Goal: Task Accomplishment & Management: Manage account settings

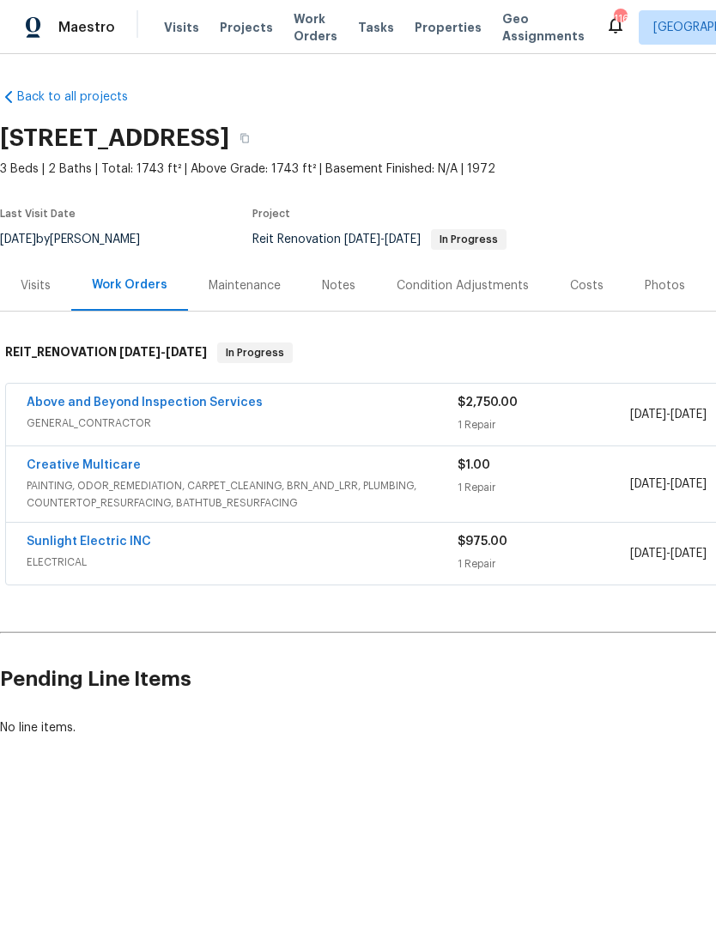
click at [199, 396] on link "Above and Beyond Inspection Services" at bounding box center [145, 402] width 236 height 12
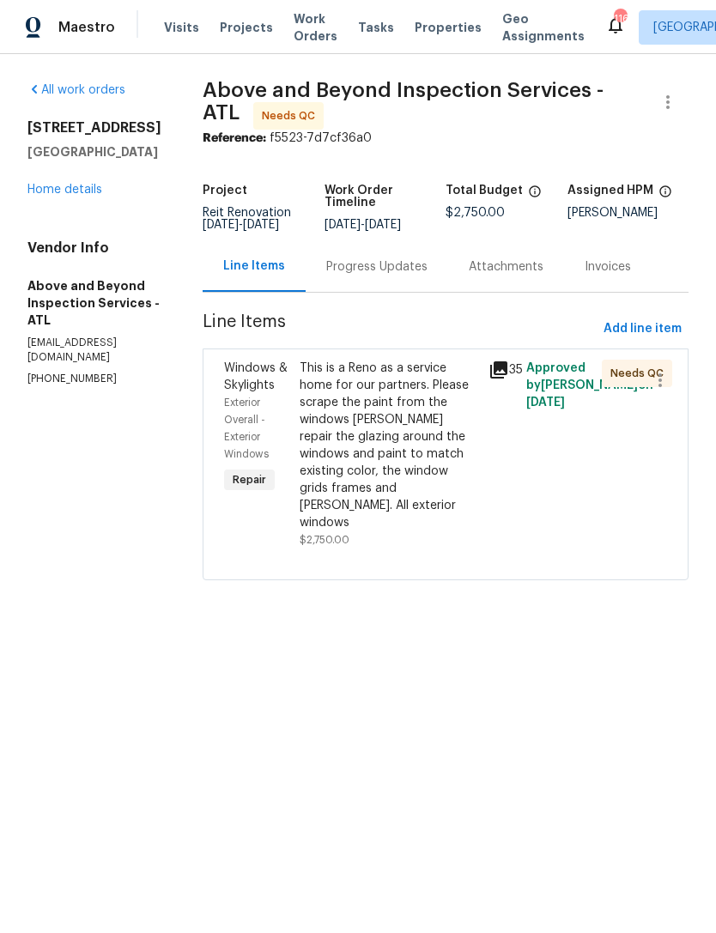
click at [76, 178] on div "[STREET_ADDRESS] Home details" at bounding box center [94, 158] width 134 height 79
click at [450, 436] on div "This is a Reno as a service home for our partners. Please scrape the paint from…" at bounding box center [388, 446] width 178 height 172
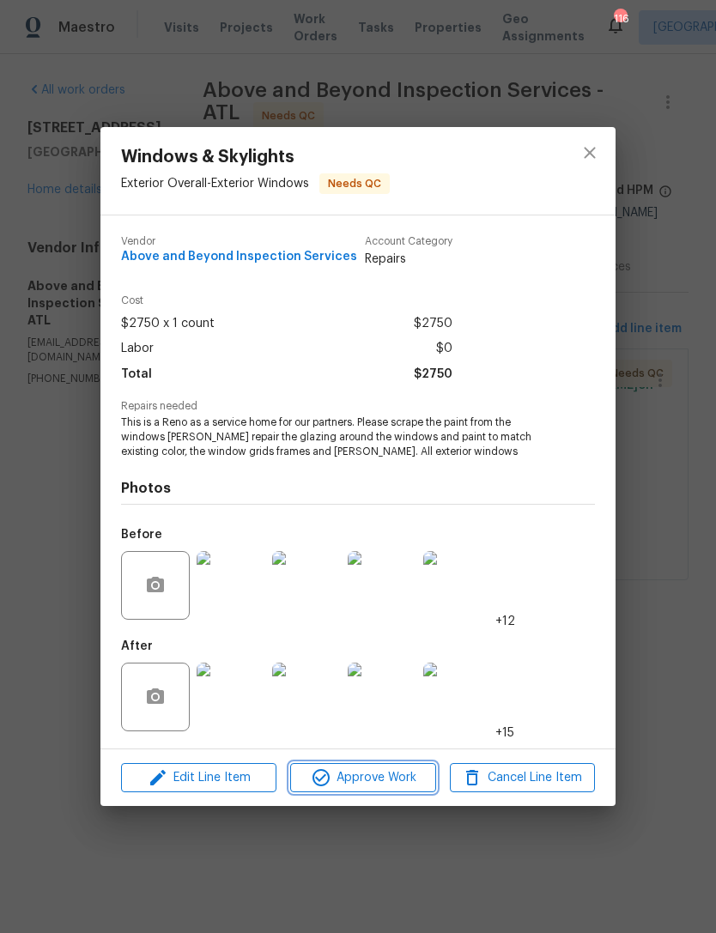
click at [400, 776] on span "Approve Work" at bounding box center [362, 777] width 135 height 21
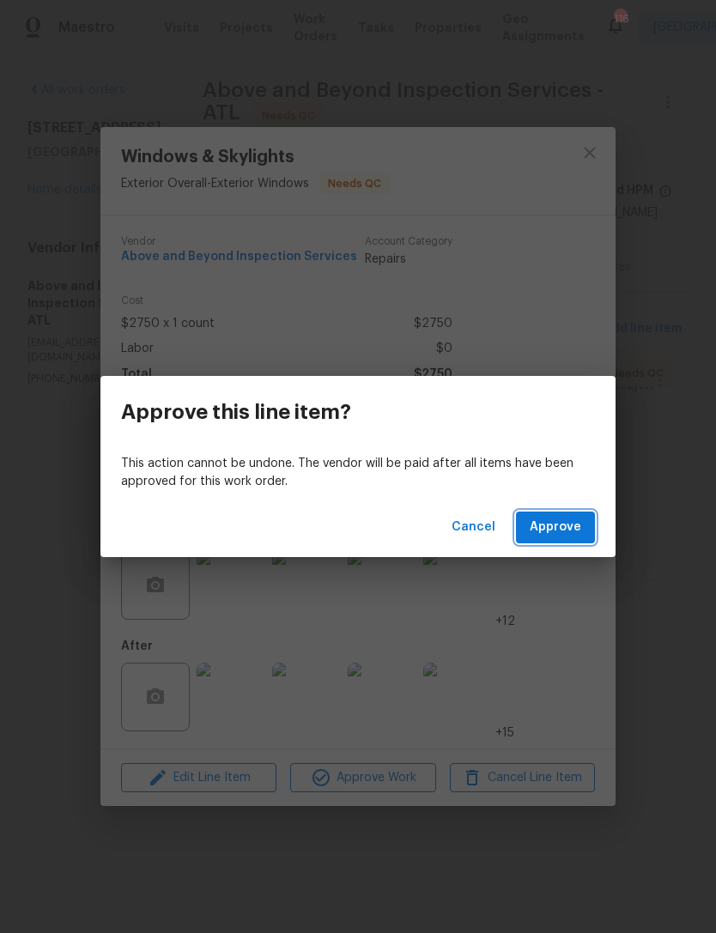
click at [564, 531] on span "Approve" at bounding box center [554, 527] width 51 height 21
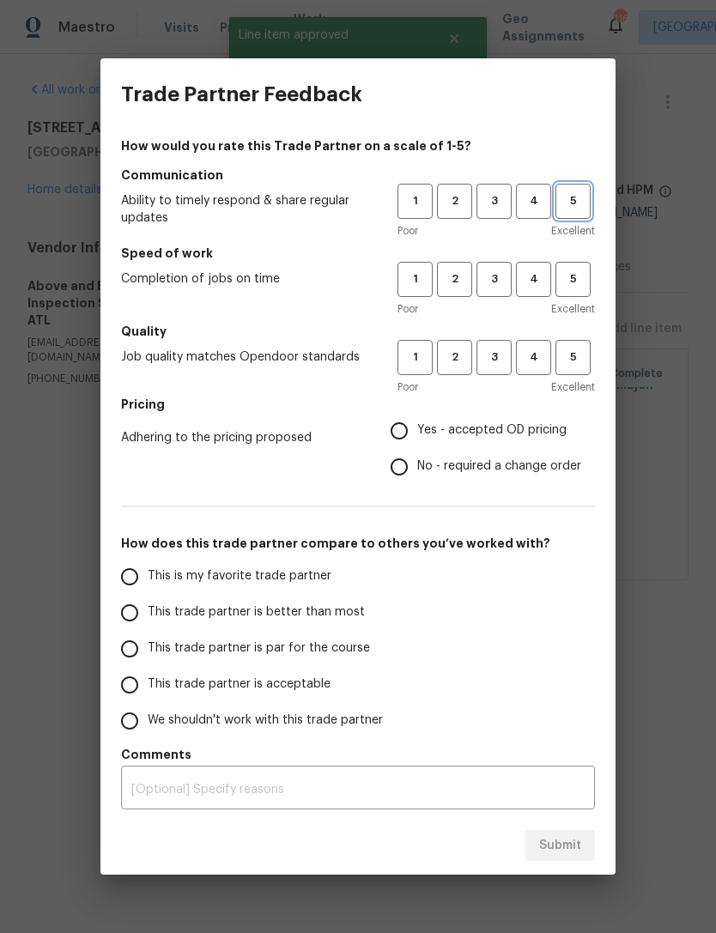
click at [567, 199] on span "5" at bounding box center [573, 201] width 32 height 20
click at [589, 269] on button "5" at bounding box center [572, 279] width 35 height 35
click at [589, 348] on button "5" at bounding box center [572, 357] width 35 height 35
click at [417, 426] on input "Yes - accepted OD pricing" at bounding box center [399, 431] width 36 height 36
radio input "true"
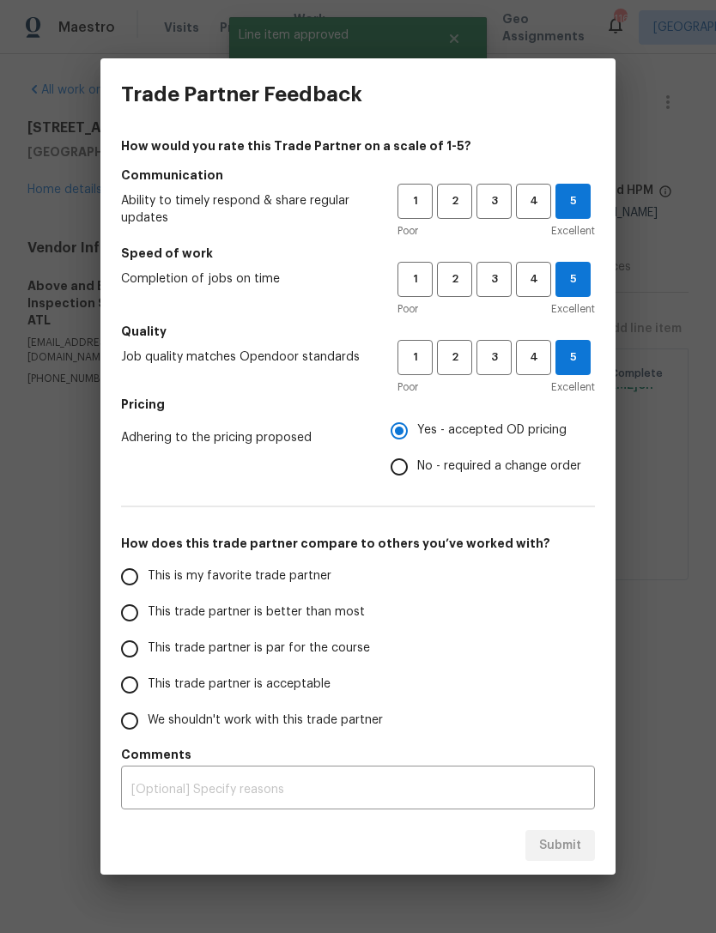
click at [140, 570] on input "This is my favorite trade partner" at bounding box center [130, 577] width 36 height 36
click at [564, 843] on span "Submit" at bounding box center [560, 845] width 42 height 21
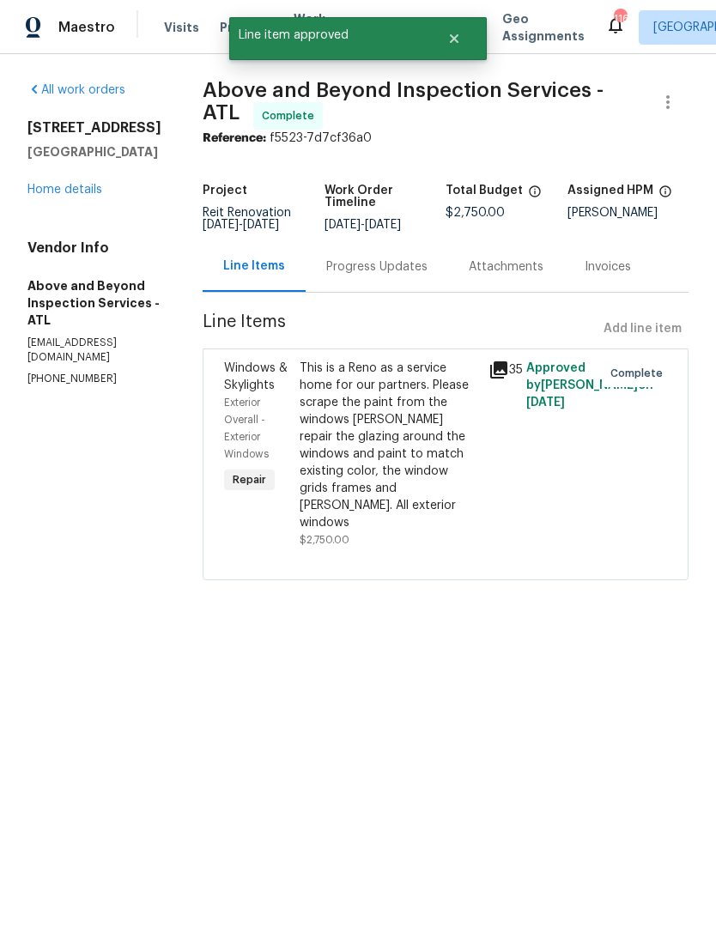
radio input "true"
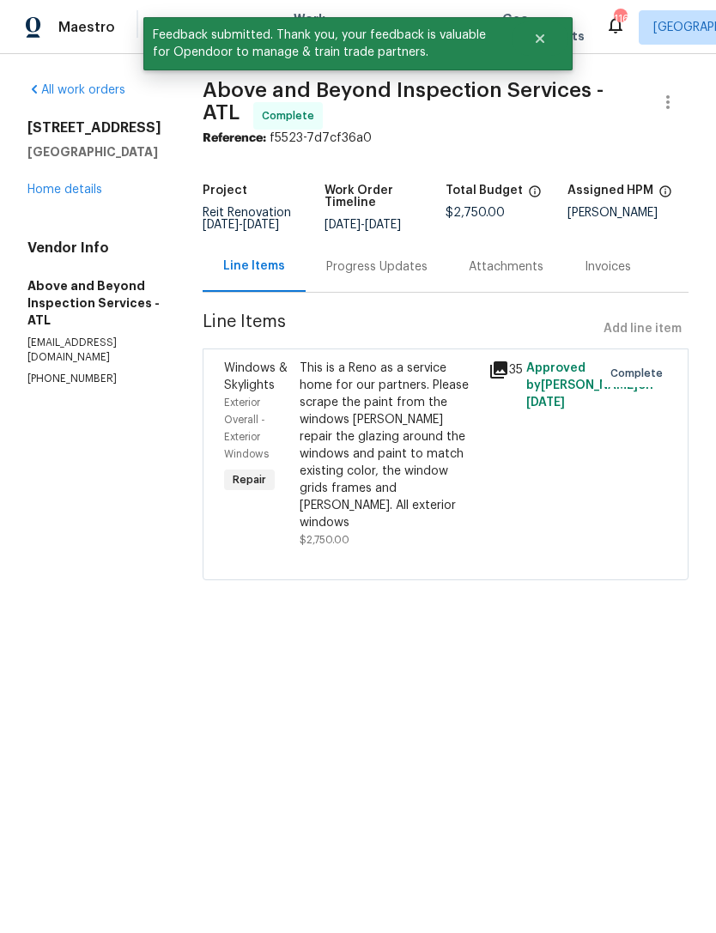
click at [81, 193] on link "Home details" at bounding box center [64, 190] width 75 height 12
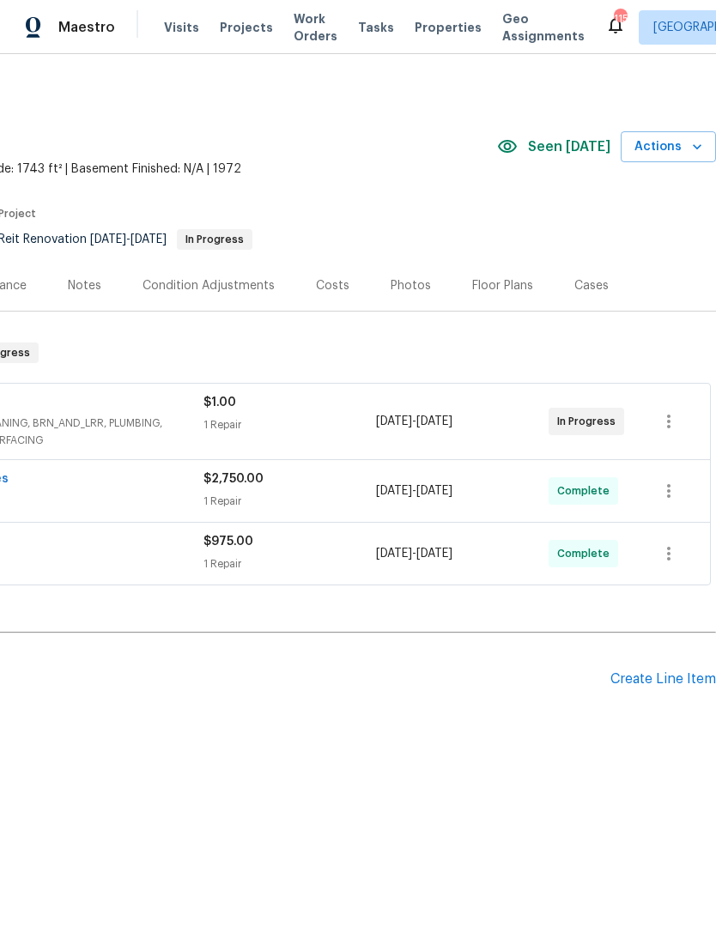
scroll to position [0, 254]
click at [666, 421] on icon "button" at bounding box center [668, 421] width 21 height 21
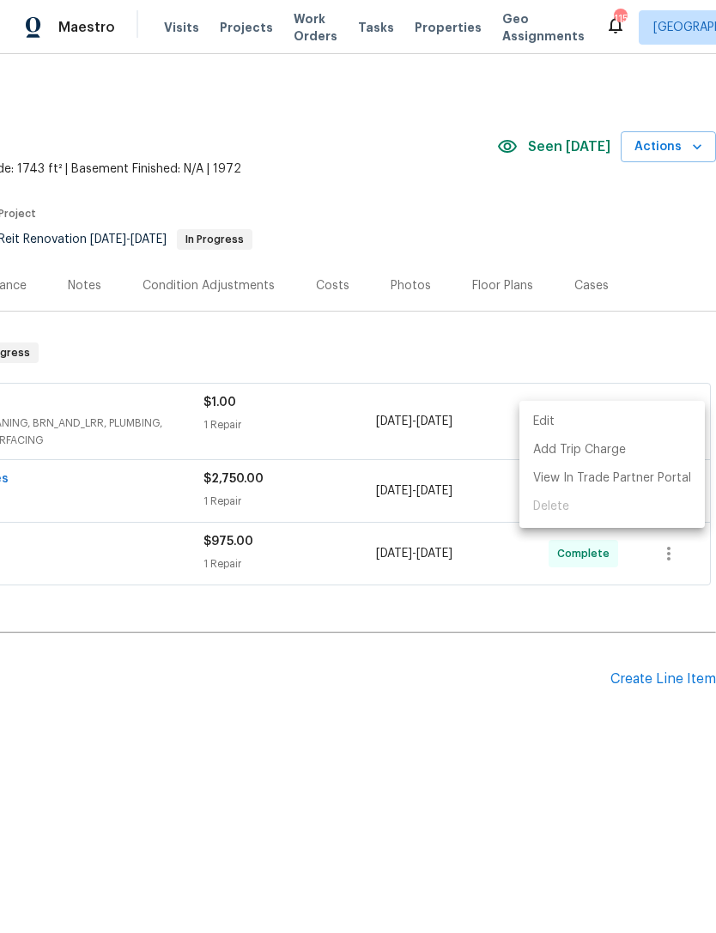
click at [157, 420] on div at bounding box center [358, 466] width 716 height 933
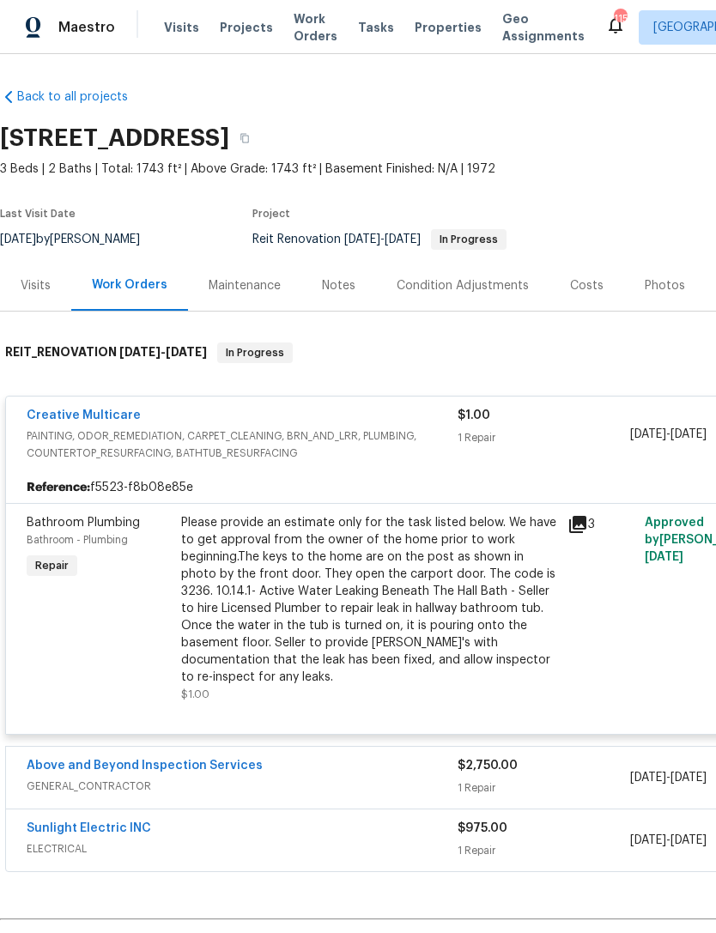
scroll to position [0, 0]
click at [180, 440] on span "PAINTING, ODOR_REMEDIATION, CARPET_CLEANING, BRN_AND_LRR, PLUMBING, COUNTERTOP_…" at bounding box center [242, 444] width 431 height 34
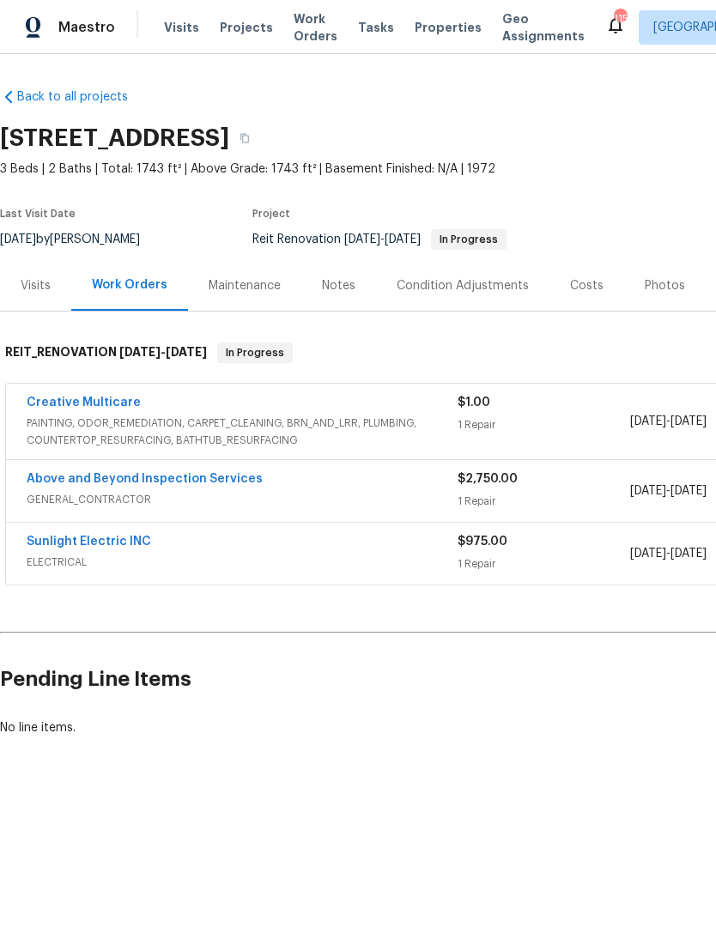
click at [99, 407] on link "Creative Multicare" at bounding box center [84, 402] width 114 height 12
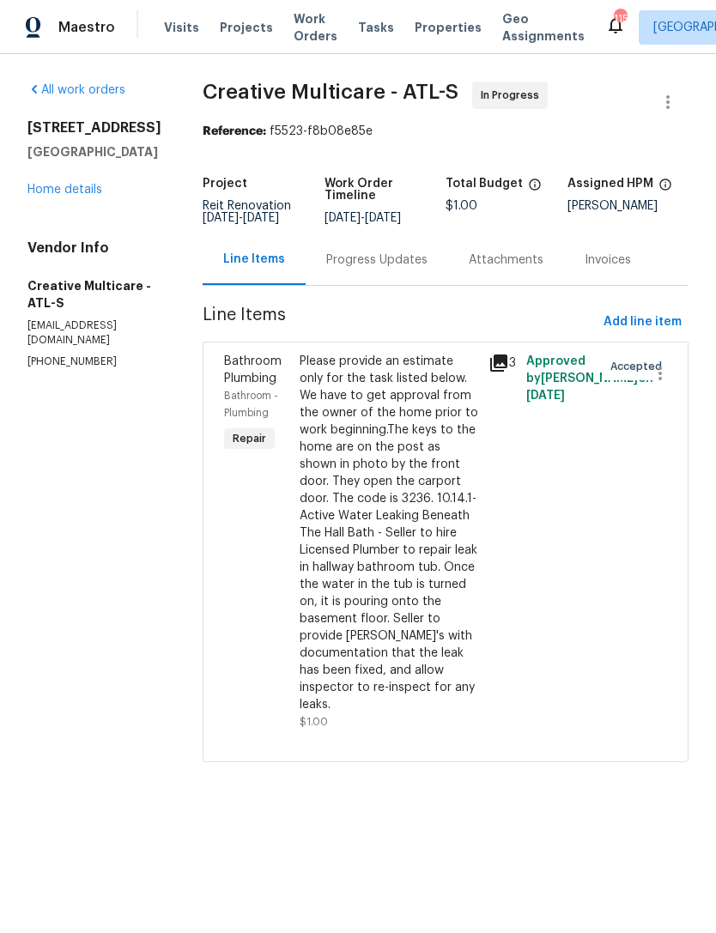
click at [400, 267] on div "Progress Updates" at bounding box center [376, 259] width 101 height 17
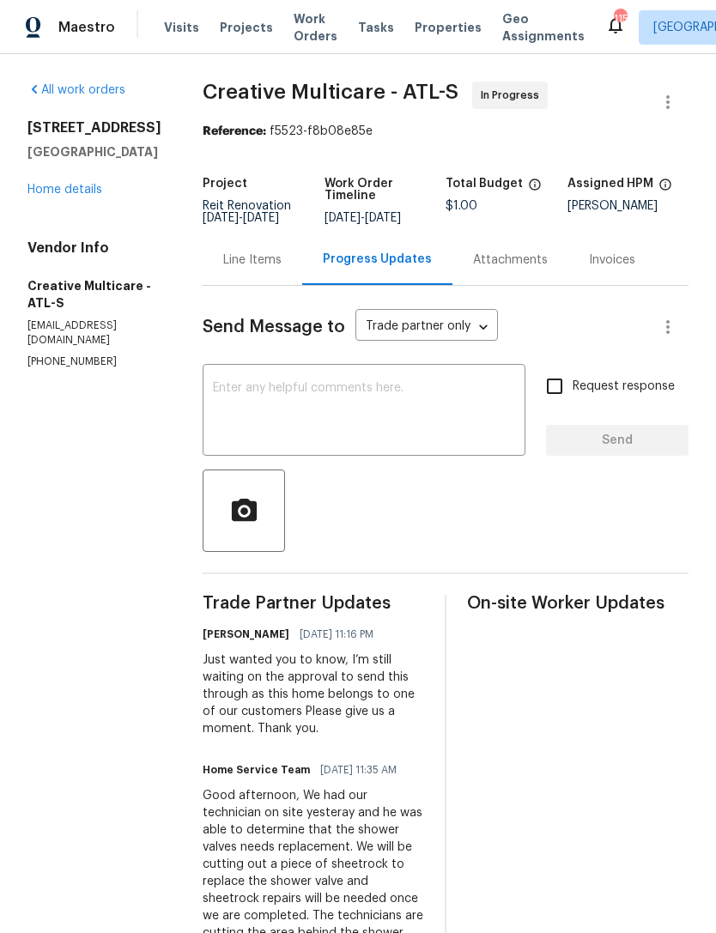
click at [65, 189] on link "Home details" at bounding box center [64, 190] width 75 height 12
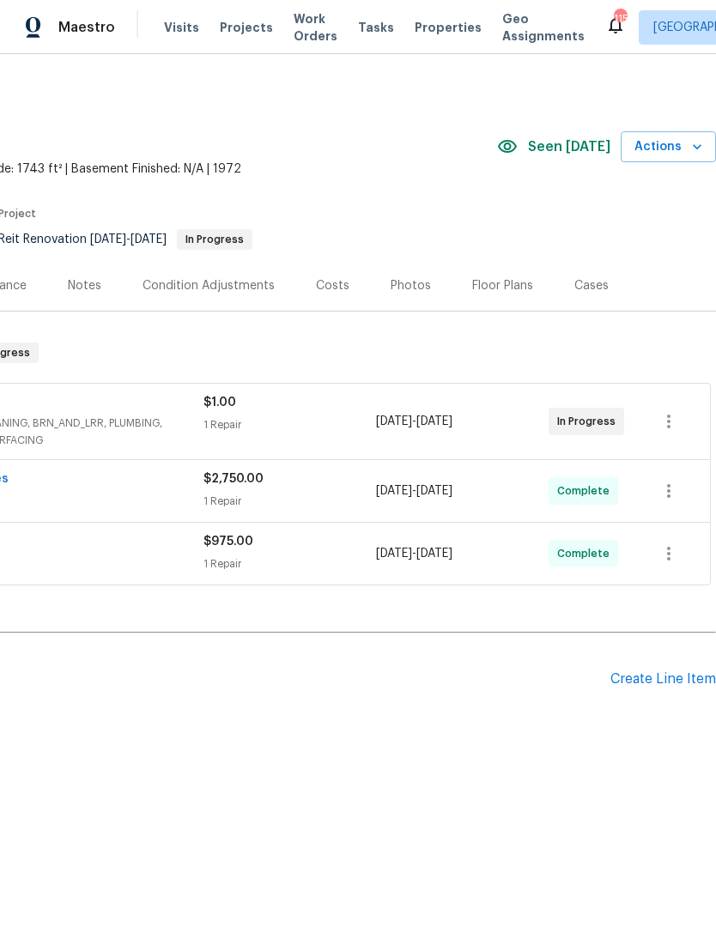
scroll to position [0, 254]
click at [672, 422] on icon "button" at bounding box center [668, 421] width 21 height 21
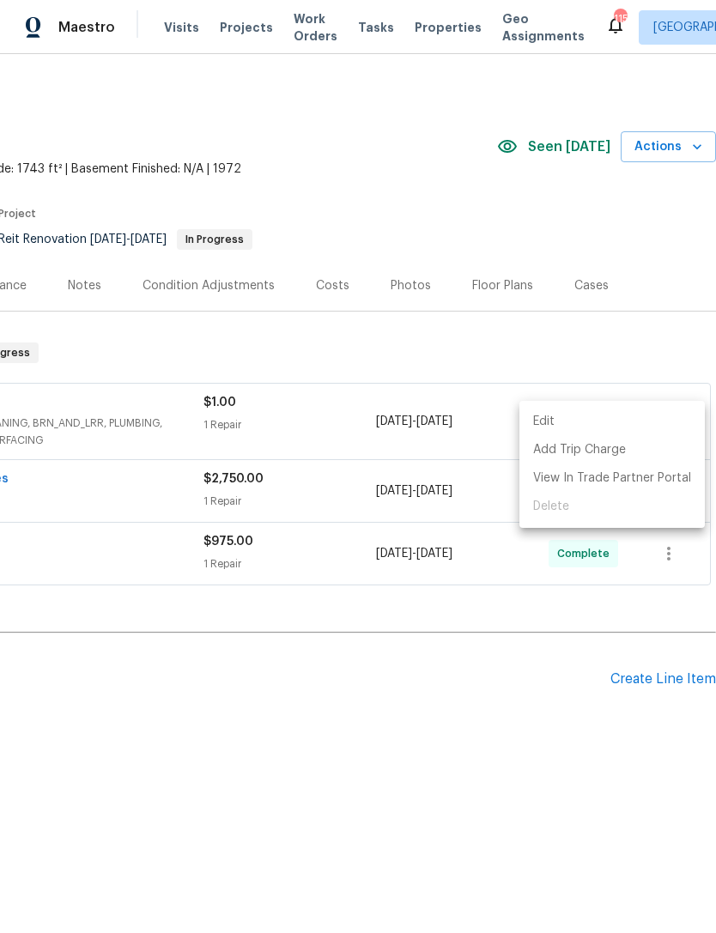
click at [616, 363] on div at bounding box center [358, 466] width 716 height 933
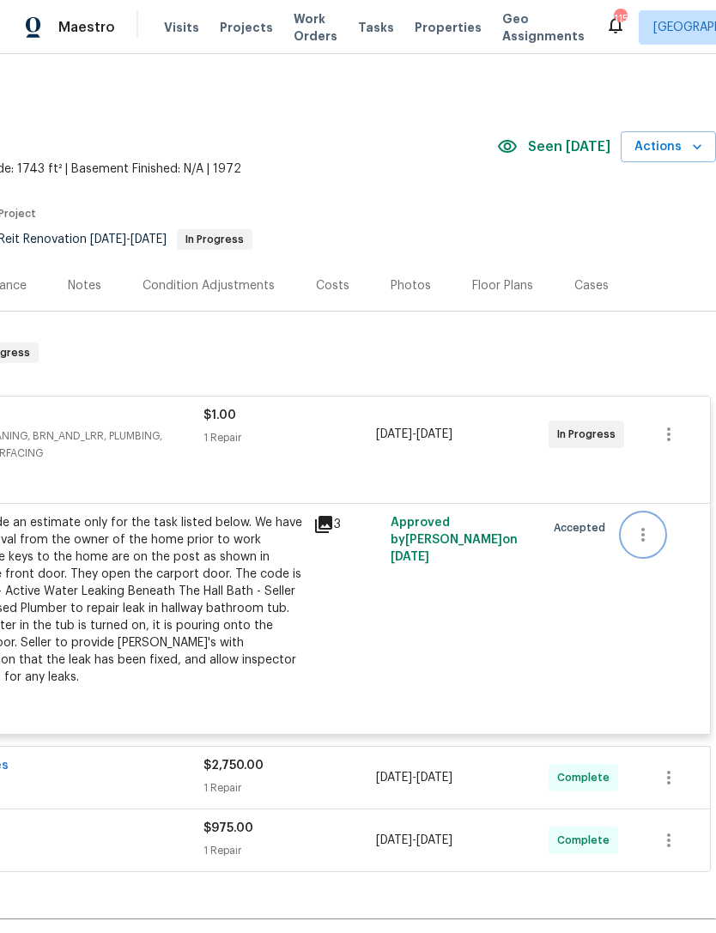
click at [643, 533] on icon "button" at bounding box center [642, 535] width 3 height 14
click at [658, 537] on li "Cancel" at bounding box center [655, 535] width 66 height 28
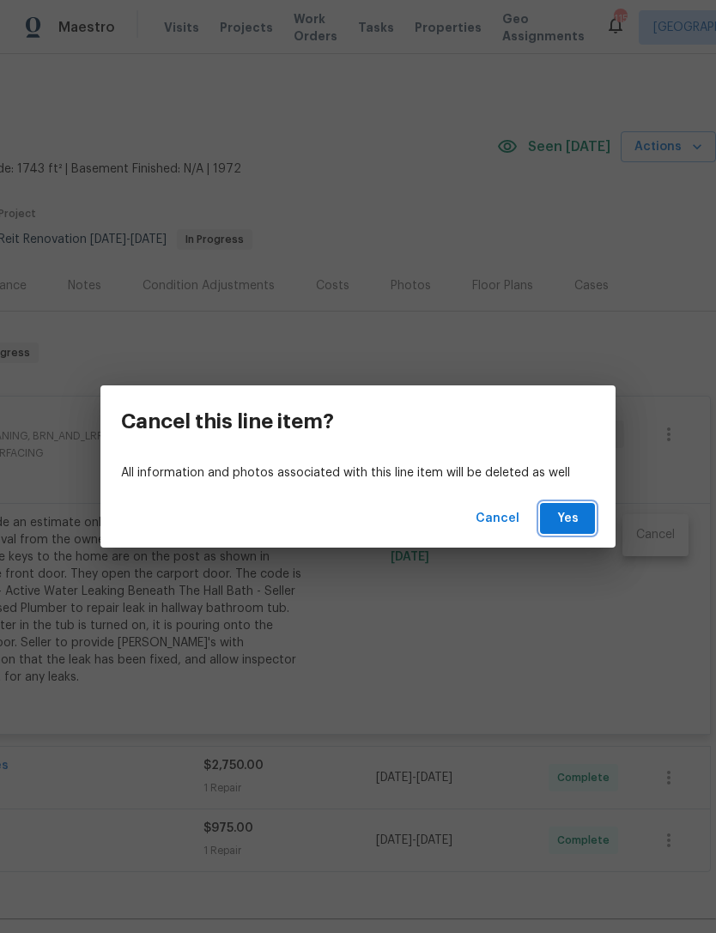
click at [565, 516] on span "Yes" at bounding box center [566, 518] width 27 height 21
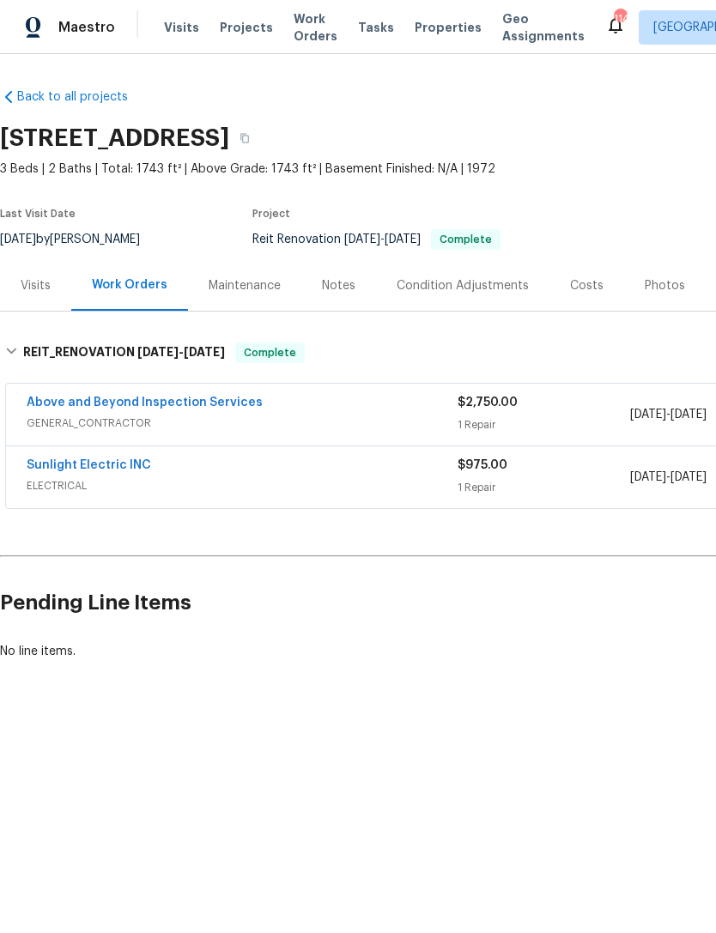
scroll to position [0, 0]
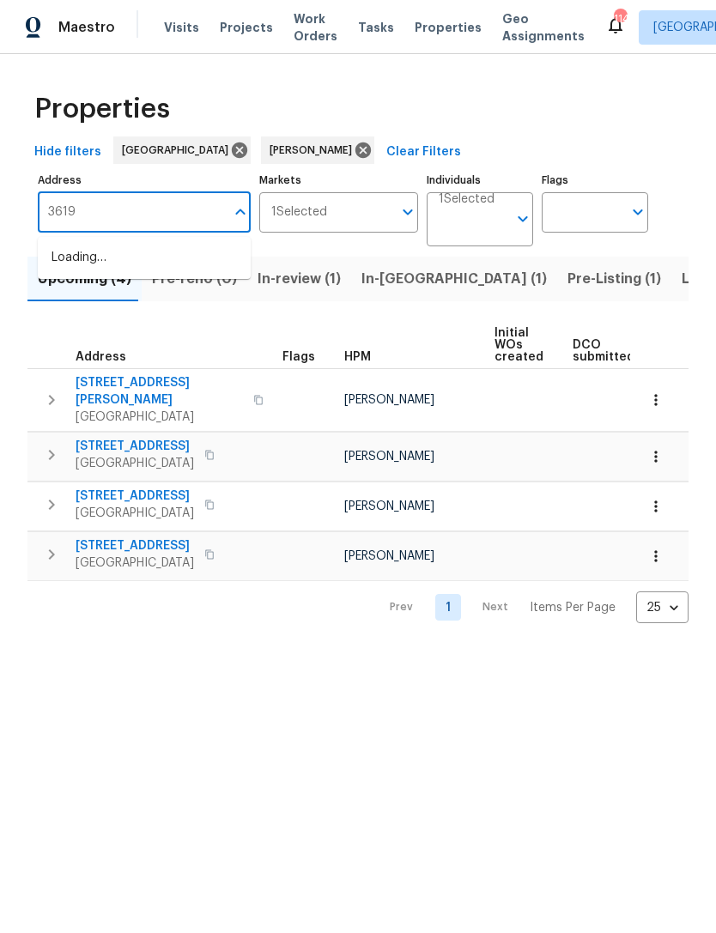
type input "3619"
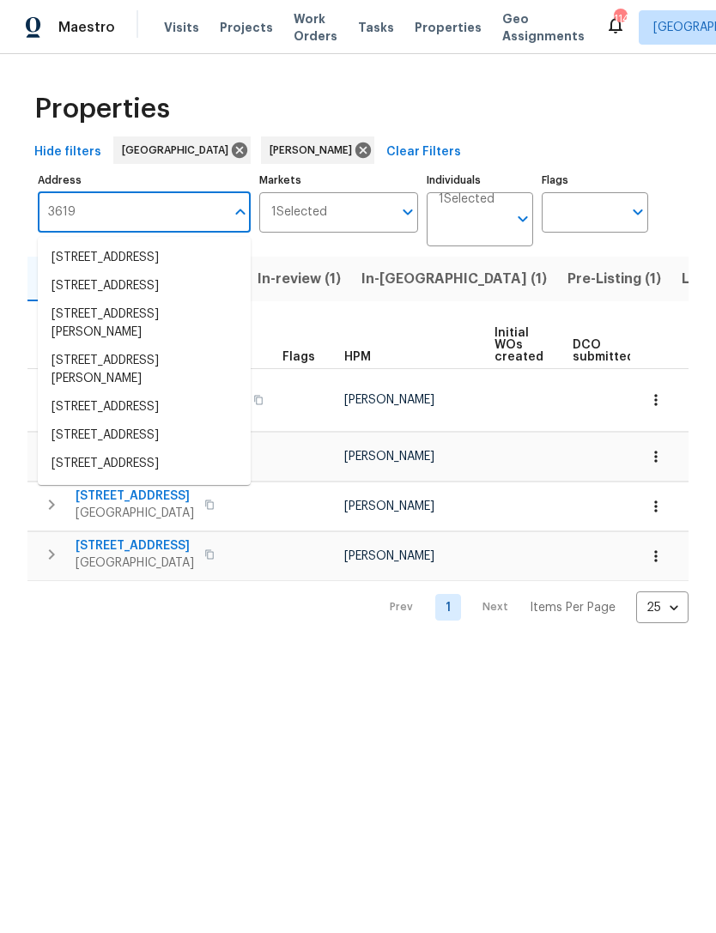
click at [181, 300] on li "3619 Colonial Trl Douglasville GA 30135" at bounding box center [144, 286] width 213 height 28
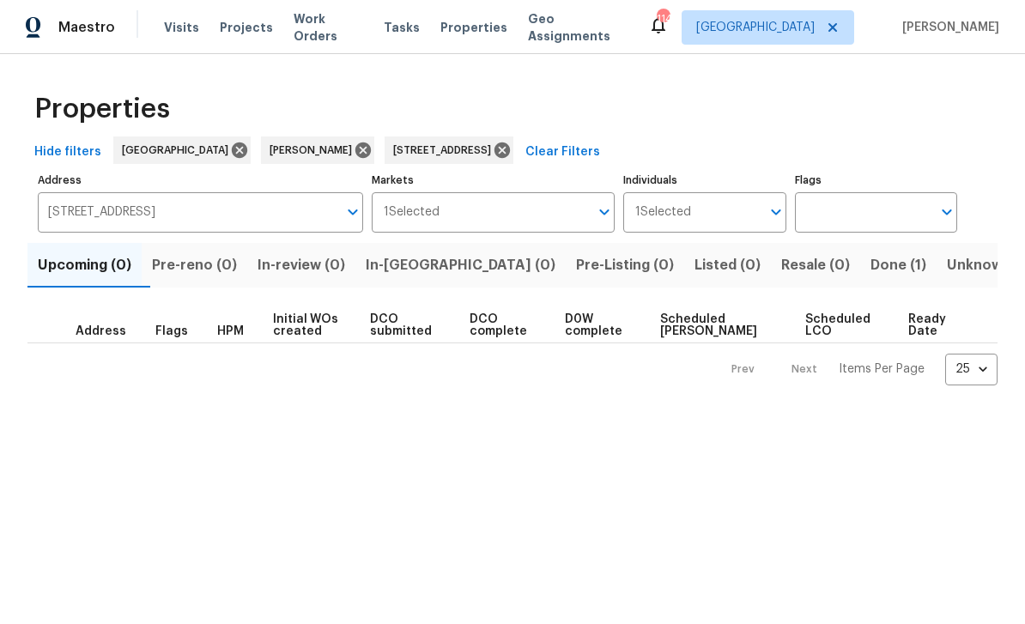
click at [715, 256] on span "Done (1)" at bounding box center [898, 265] width 56 height 24
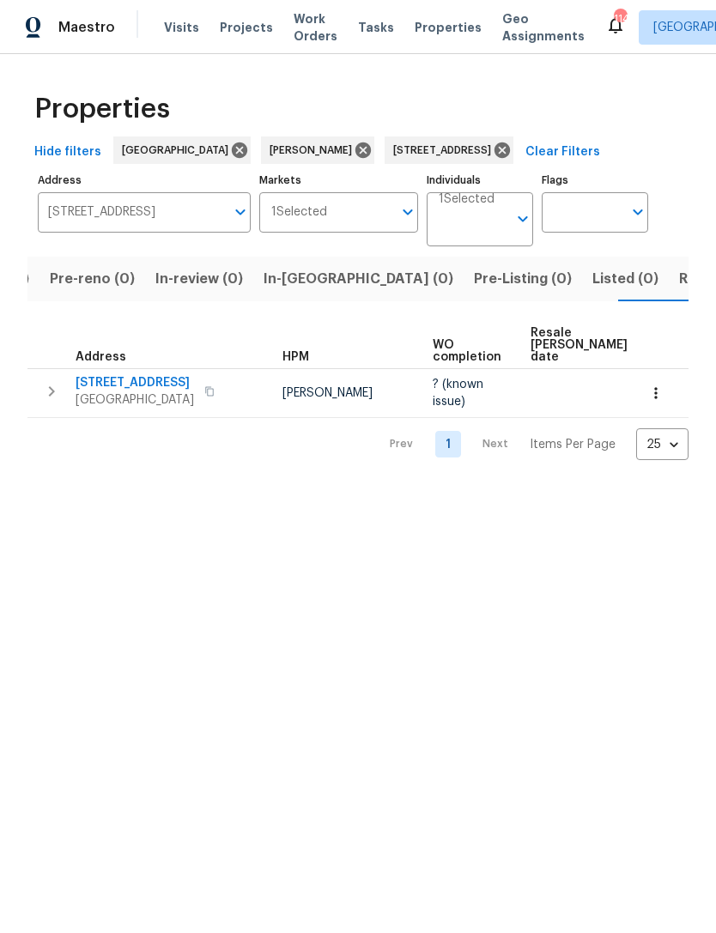
scroll to position [0, 106]
click at [39, 398] on button "button" at bounding box center [51, 391] width 34 height 34
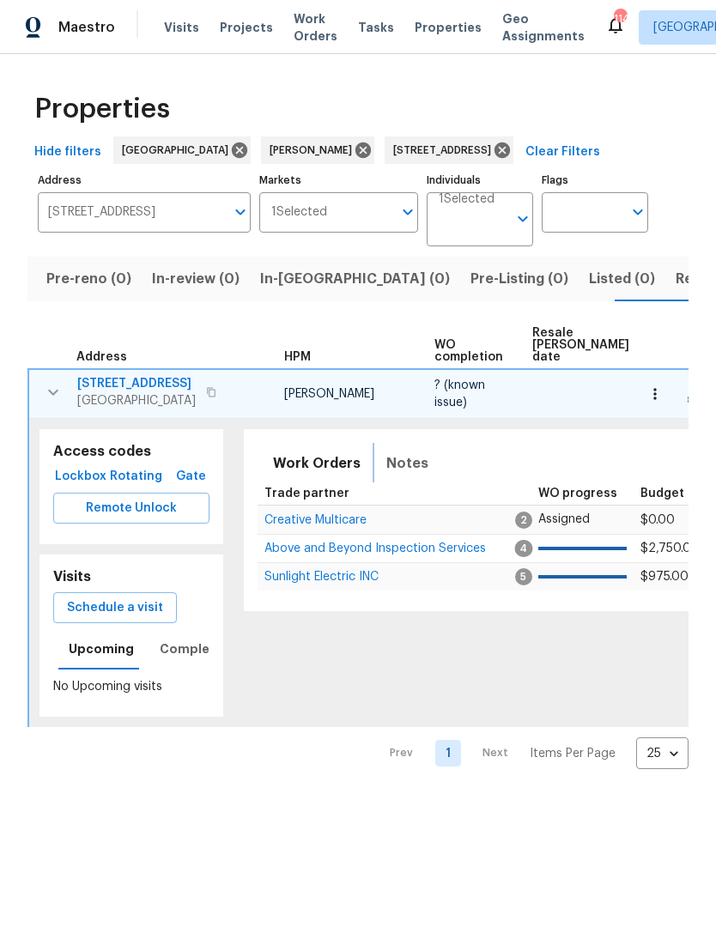
click at [386, 475] on span "Notes" at bounding box center [407, 463] width 42 height 24
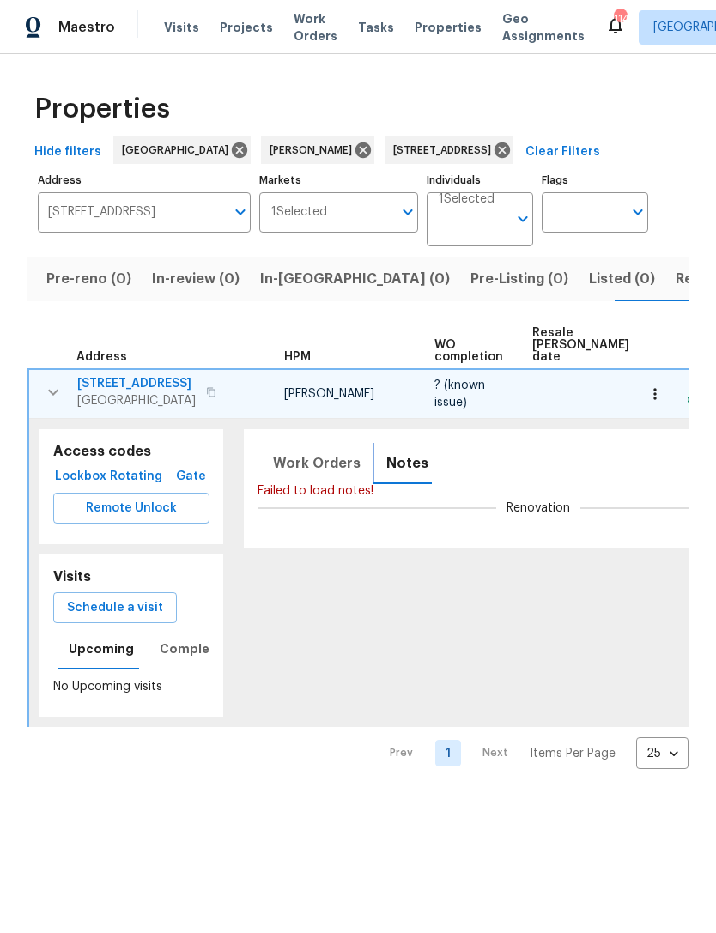
scroll to position [0, 0]
click at [63, 391] on button "button" at bounding box center [53, 392] width 34 height 34
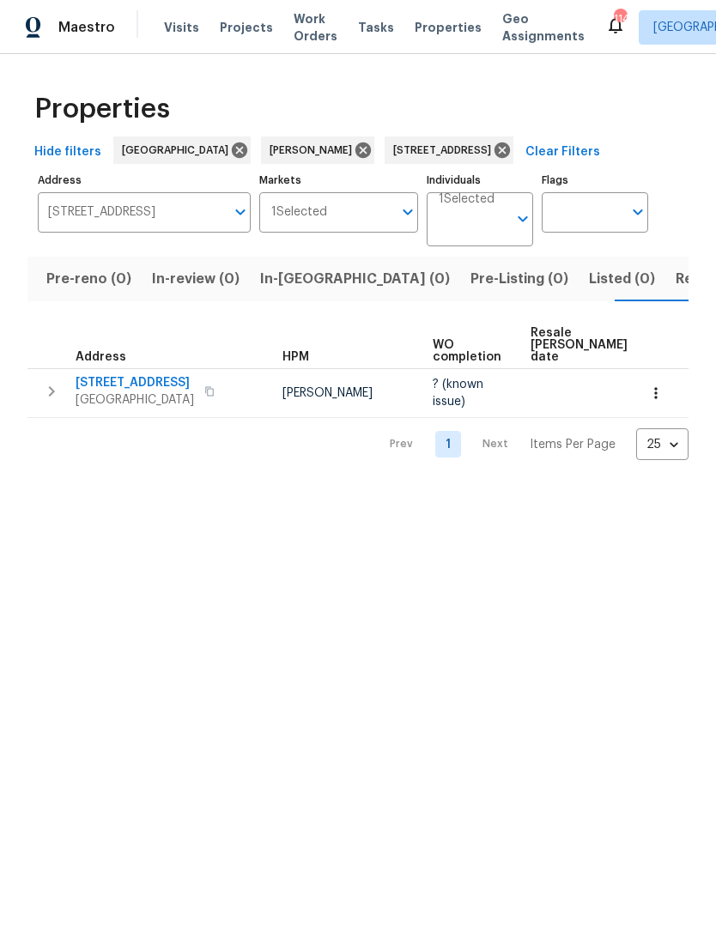
click at [51, 397] on icon "button" at bounding box center [51, 391] width 21 height 21
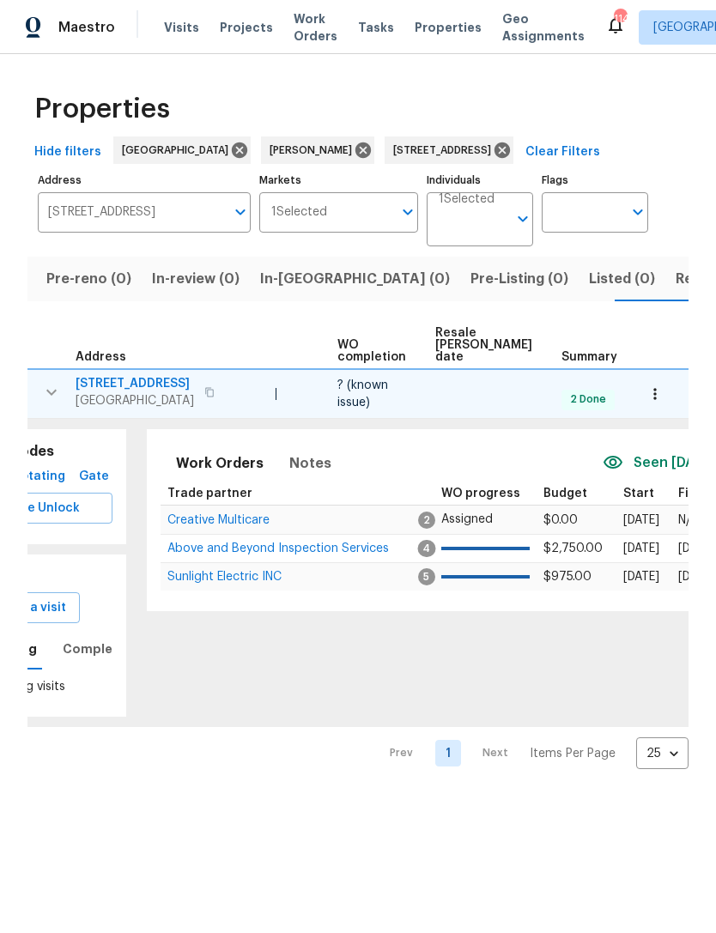
scroll to position [0, 96]
click at [657, 393] on icon "button" at bounding box center [654, 393] width 17 height 17
click at [495, 461] on div at bounding box center [358, 466] width 716 height 933
click at [239, 554] on span "Above and Beyond Inspection Services" at bounding box center [278, 548] width 221 height 12
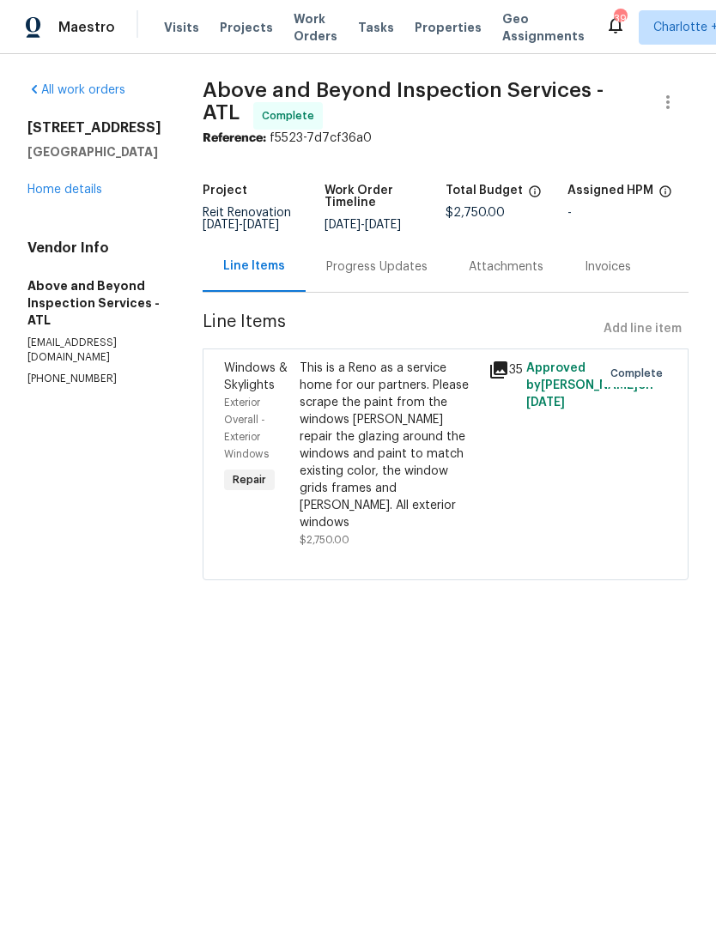
click at [76, 189] on link "Home details" at bounding box center [64, 190] width 75 height 12
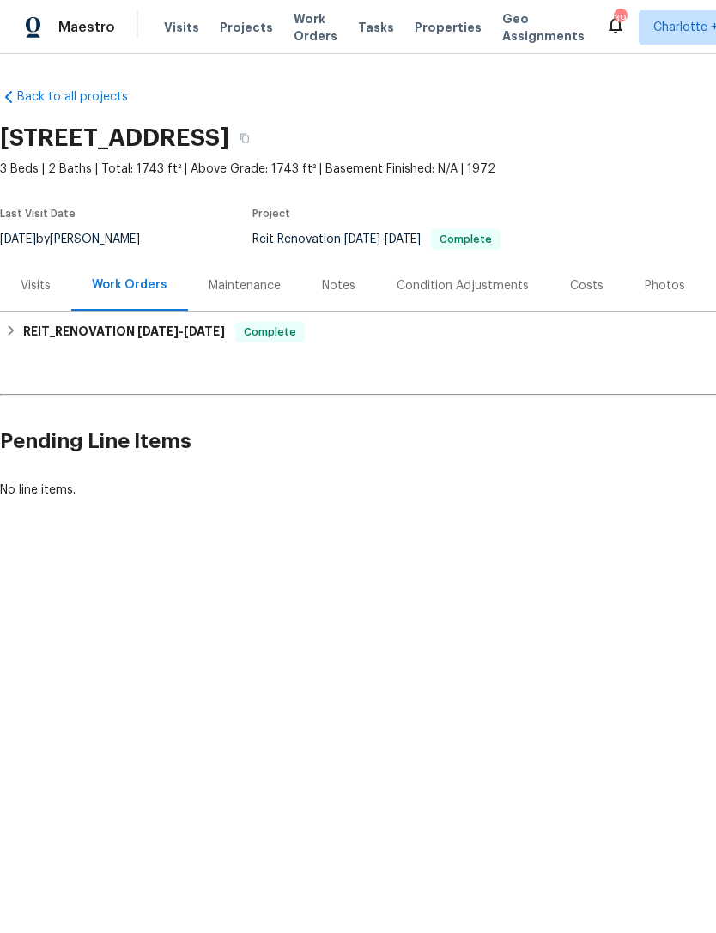
click at [335, 287] on div "Notes" at bounding box center [338, 285] width 33 height 17
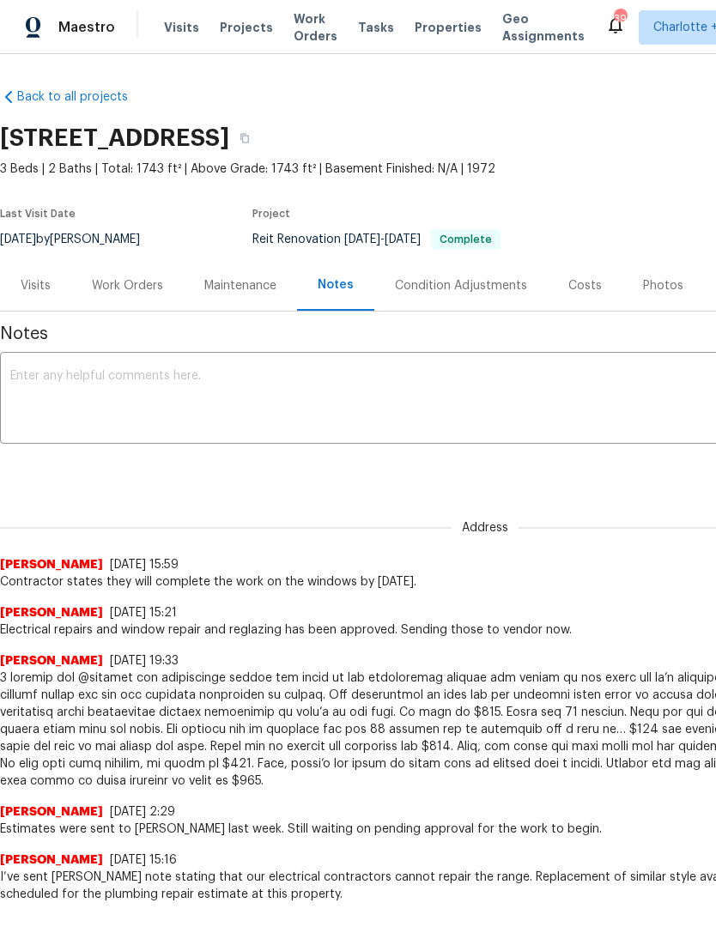
click at [432, 400] on textarea at bounding box center [484, 400] width 949 height 60
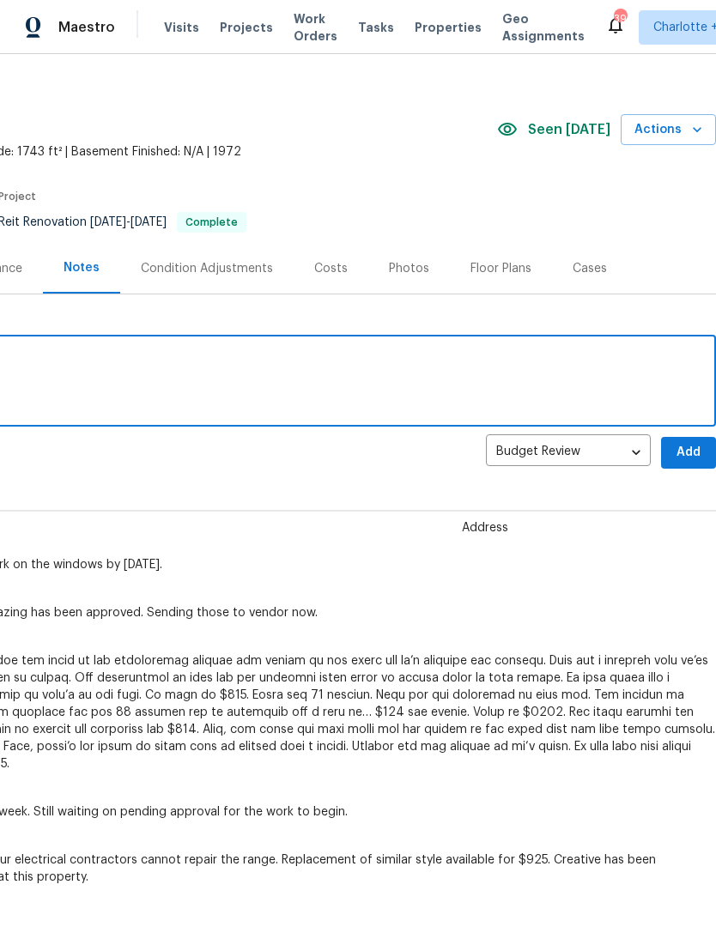
scroll to position [17, 254]
type textarea "This job has completed"
click at [680, 447] on span "Add" at bounding box center [687, 452] width 27 height 21
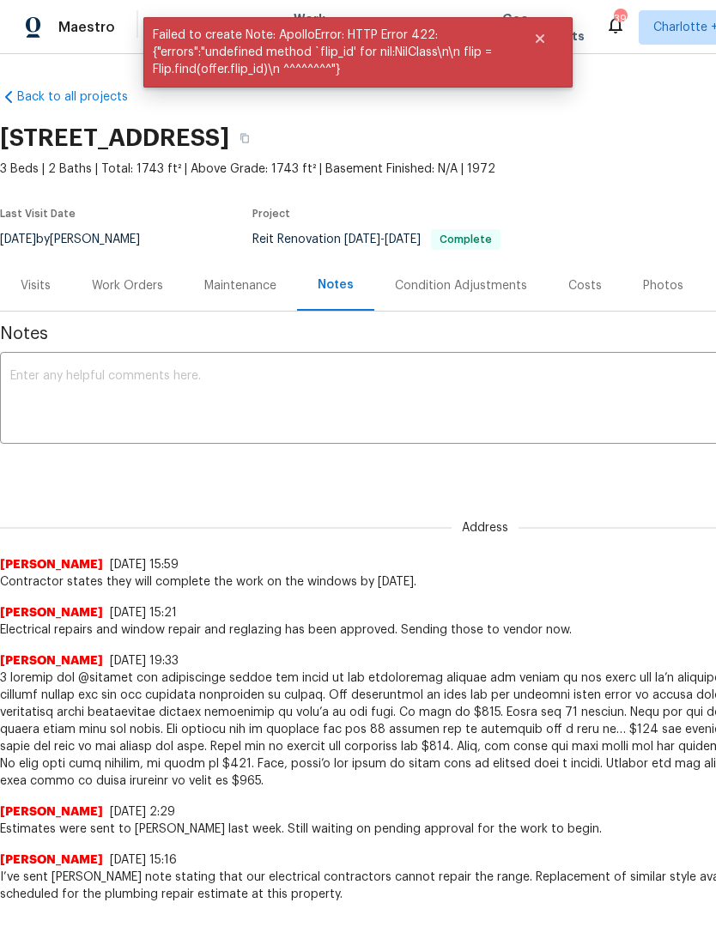
scroll to position [3, 15]
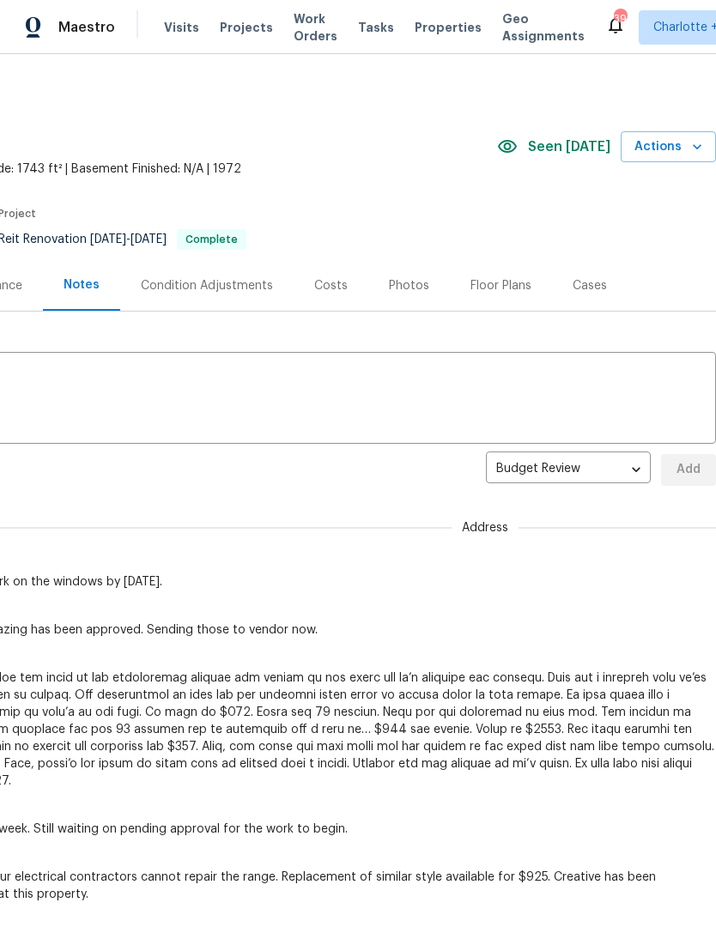
scroll to position [0, 254]
click at [635, 466] on body "Maestro Visits Projects Work Orders Tasks Properties Geo Assignments 390 Charlo…" at bounding box center [358, 466] width 716 height 933
click at [613, 499] on li "Address" at bounding box center [568, 498] width 165 height 28
type input "address"
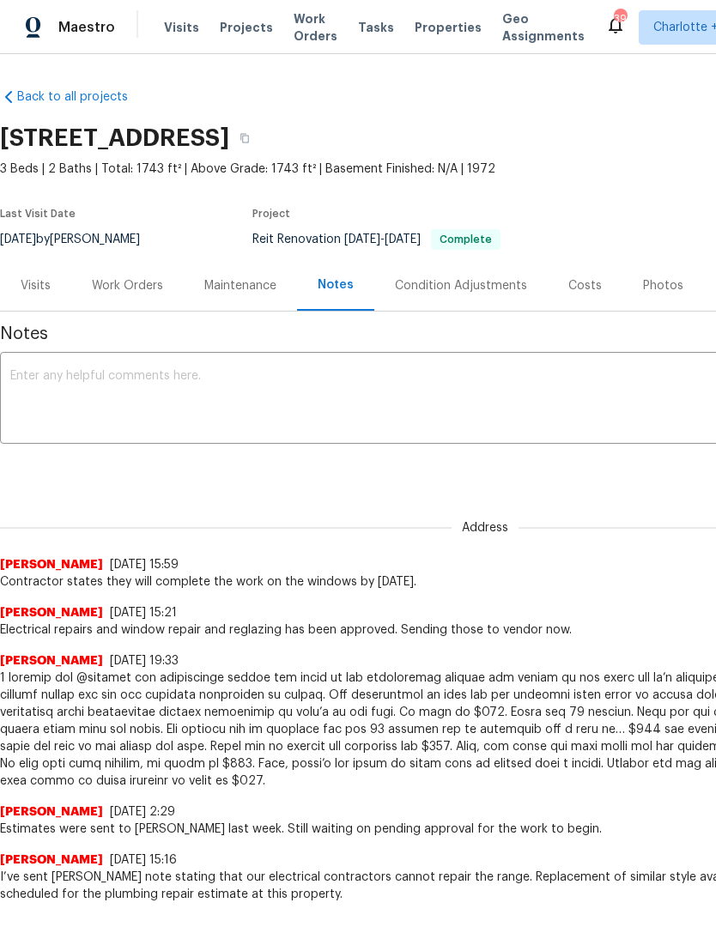
scroll to position [0, 0]
click at [218, 396] on textarea at bounding box center [484, 400] width 949 height 60
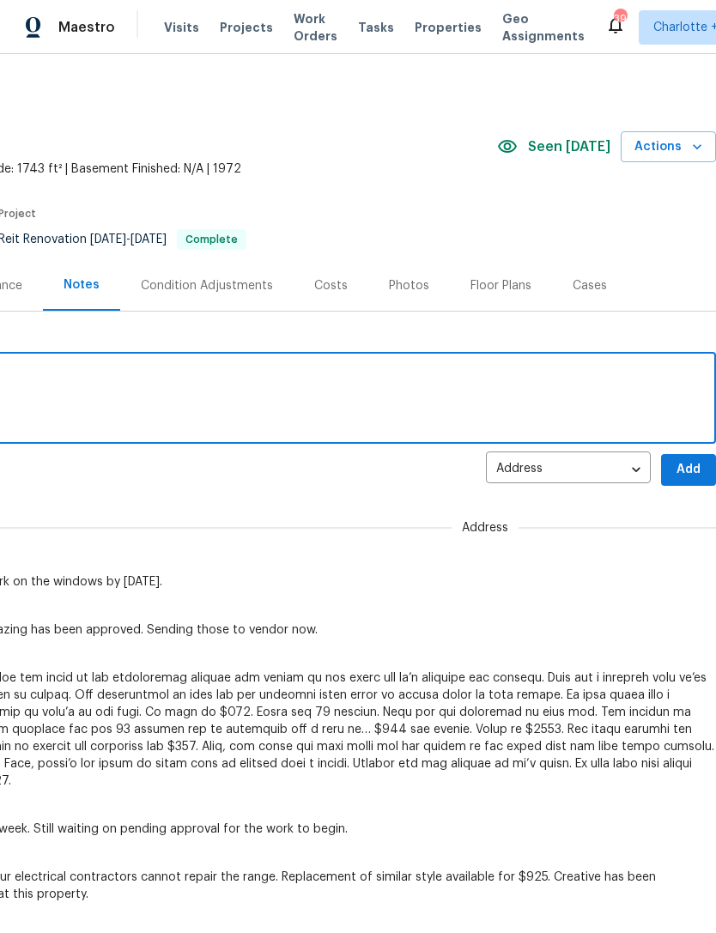
scroll to position [0, 254]
type textarea "Work has completed"
click at [687, 457] on button "Add" at bounding box center [688, 470] width 55 height 32
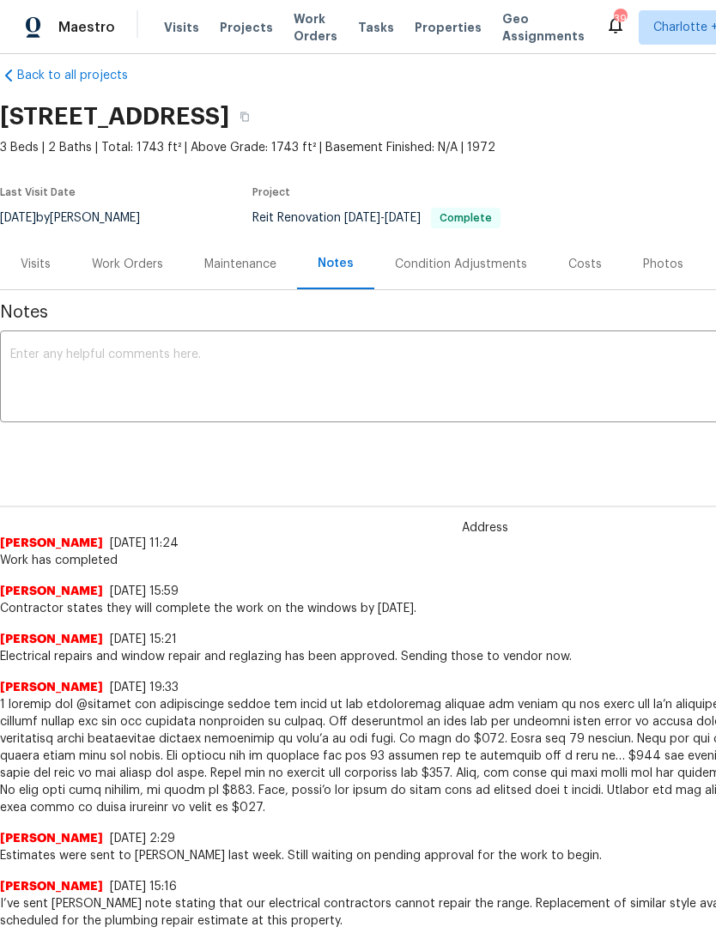
scroll to position [22, 0]
